Goal: Task Accomplishment & Management: Use online tool/utility

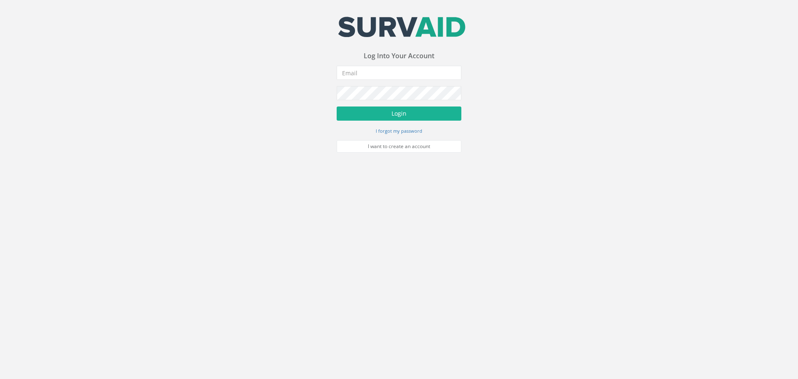
click at [349, 80] on form "Incorrect Username or Password There was an error logging in Please enter a val…" at bounding box center [399, 109] width 125 height 87
click at [351, 74] on input "email" at bounding box center [399, 73] width 125 height 14
type input "[EMAIL_ADDRESS][DOMAIN_NAME]"
click at [403, 116] on button "Login" at bounding box center [399, 113] width 125 height 14
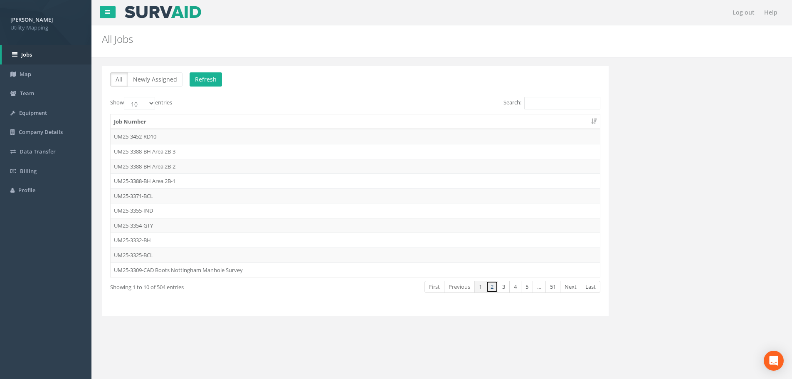
click at [492, 285] on link "2" at bounding box center [492, 287] width 12 height 12
click at [505, 288] on link "3" at bounding box center [504, 287] width 12 height 12
click at [519, 289] on link "4" at bounding box center [515, 287] width 12 height 12
click at [142, 259] on td "UM25-2241-BCC" at bounding box center [355, 254] width 489 height 15
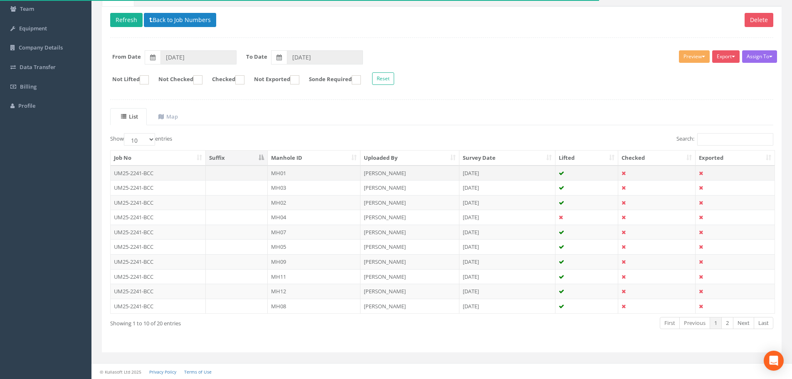
scroll to position [85, 0]
click at [170, 169] on td "UM25-2241-BCC" at bounding box center [158, 172] width 95 height 15
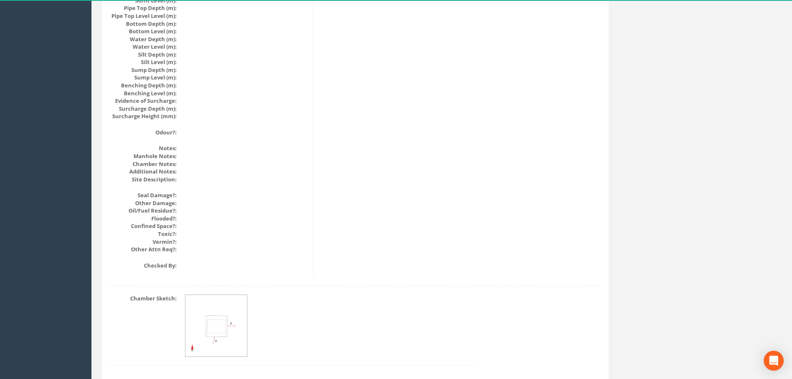
scroll to position [904, 0]
